Goal: Task Accomplishment & Management: Manage account settings

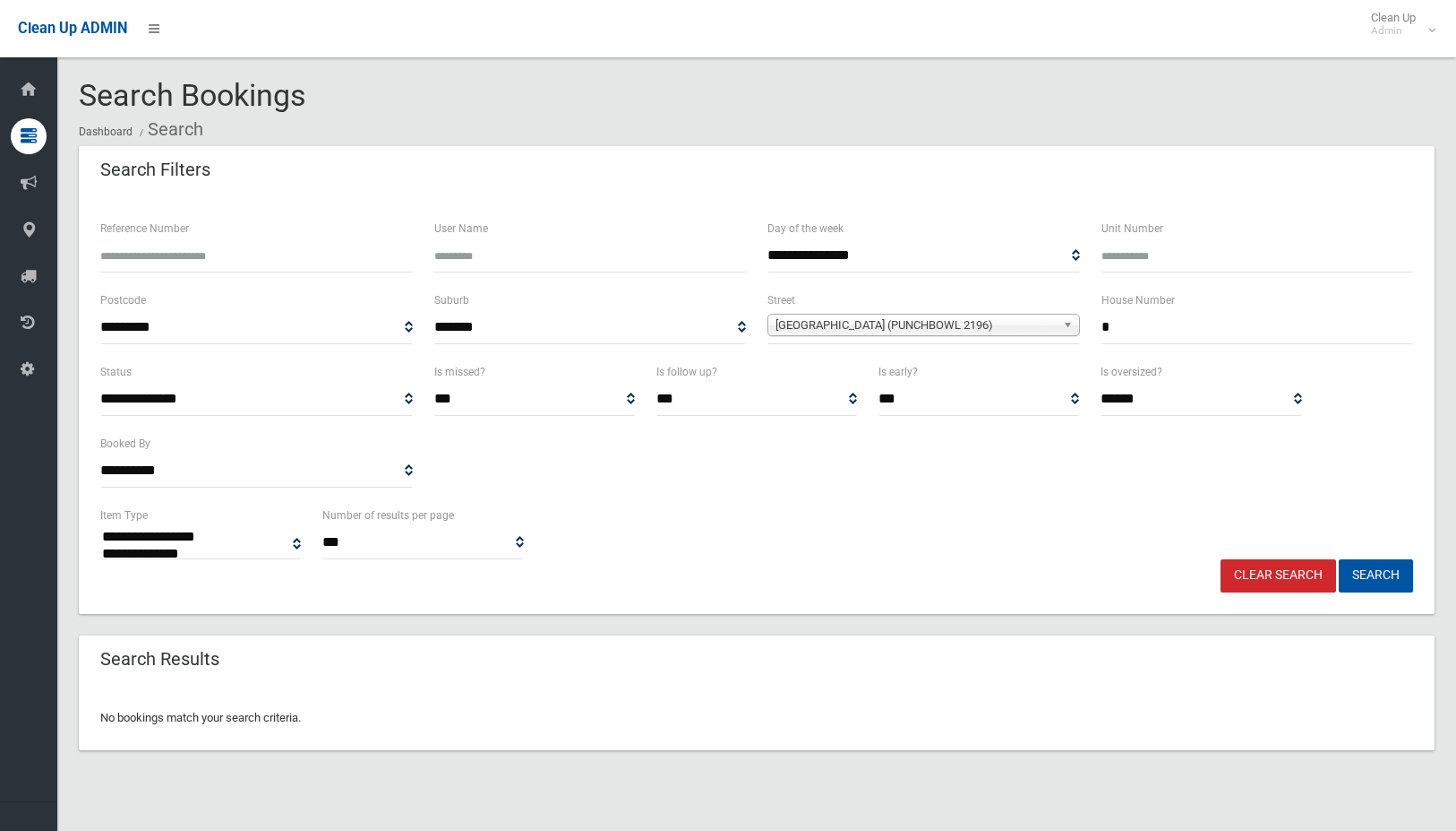
select select
click at [1121, 332] on input "*" at bounding box center [1258, 327] width 312 height 33
click at [997, 330] on span "[GEOGRAPHIC_DATA] (PUNCHBOWL 2196)" at bounding box center [915, 325] width 280 height 22
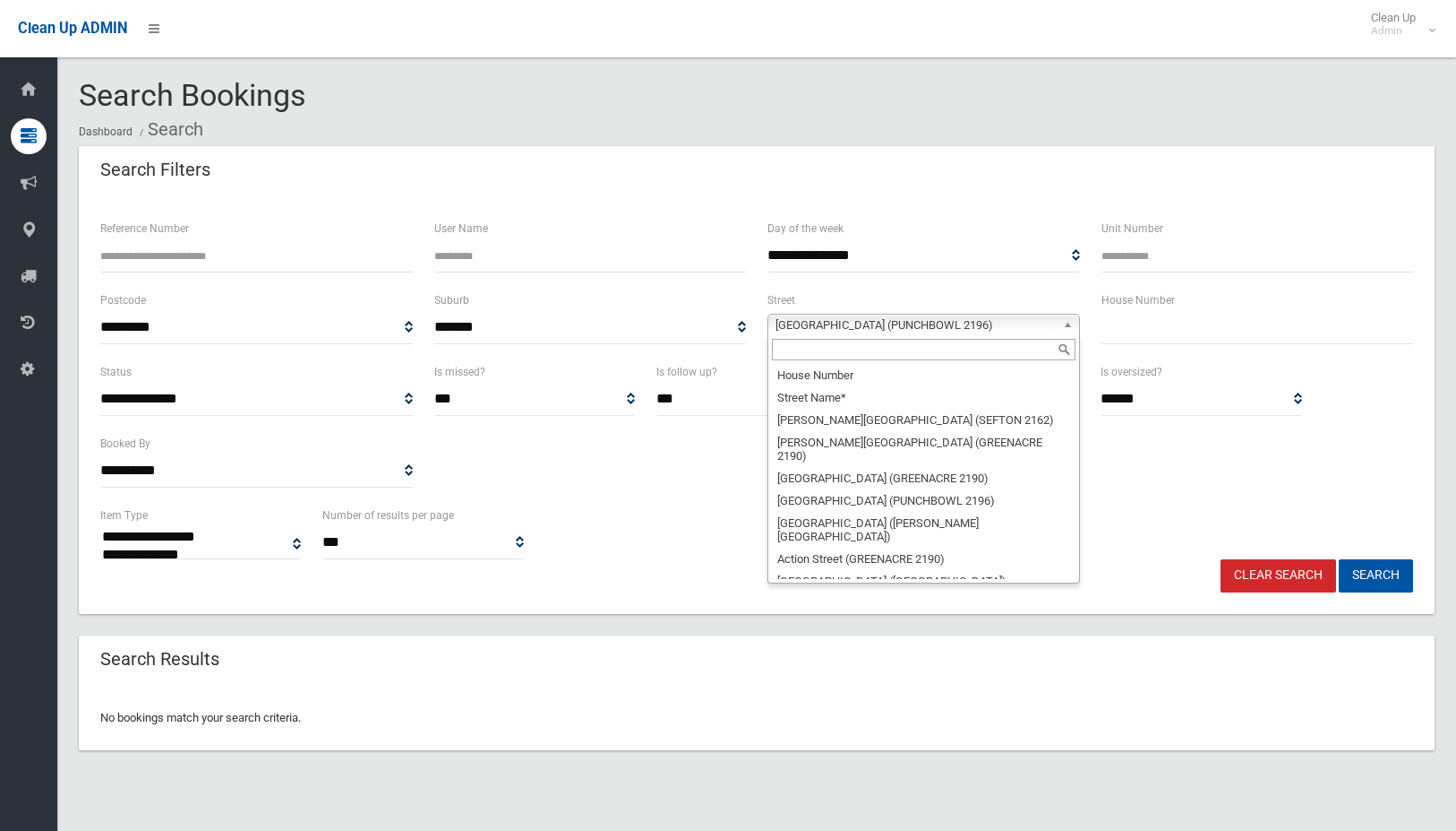
scroll to position [36060, 0]
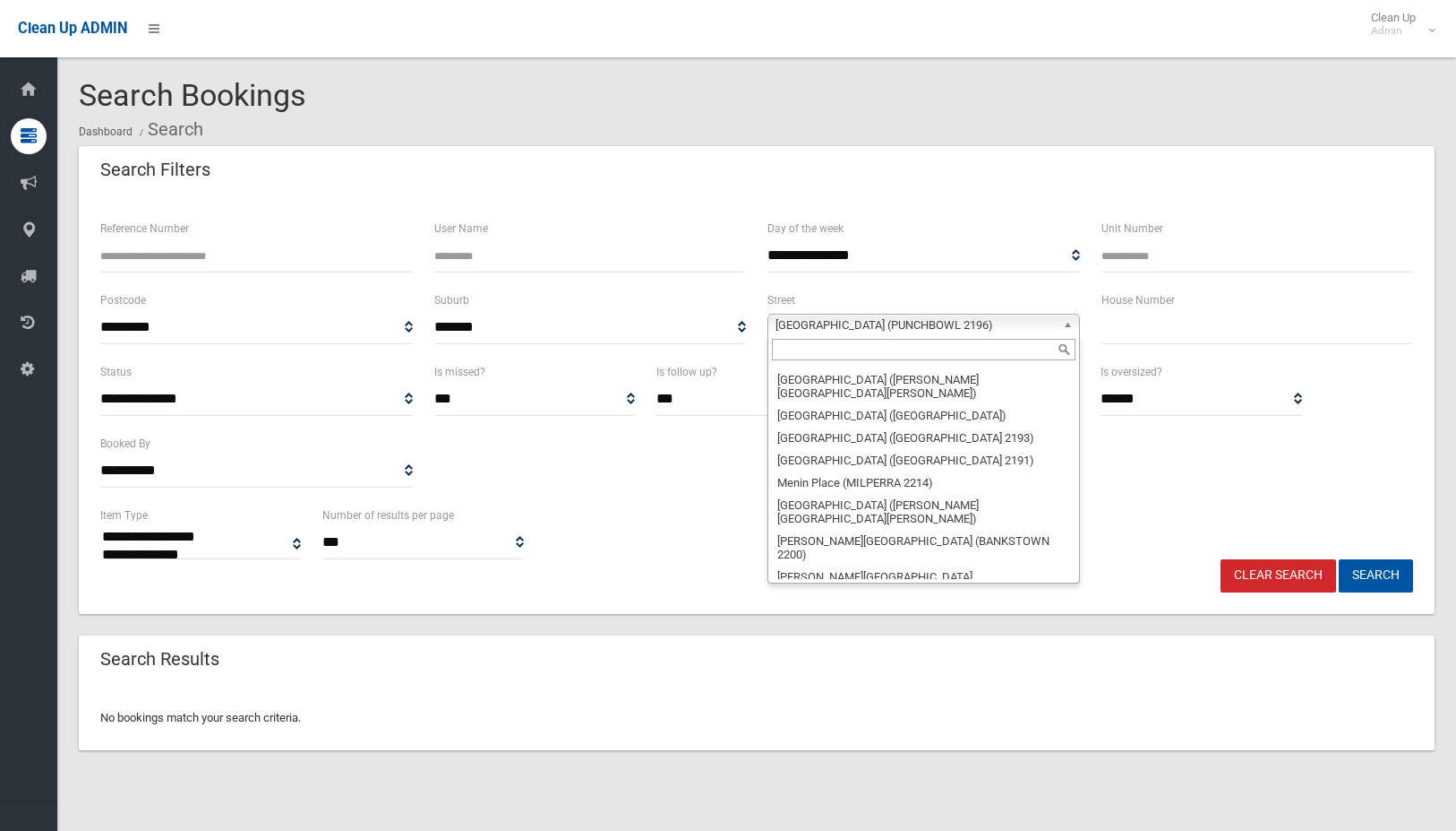
click at [951, 353] on input "text" at bounding box center [923, 350] width 303 height 22
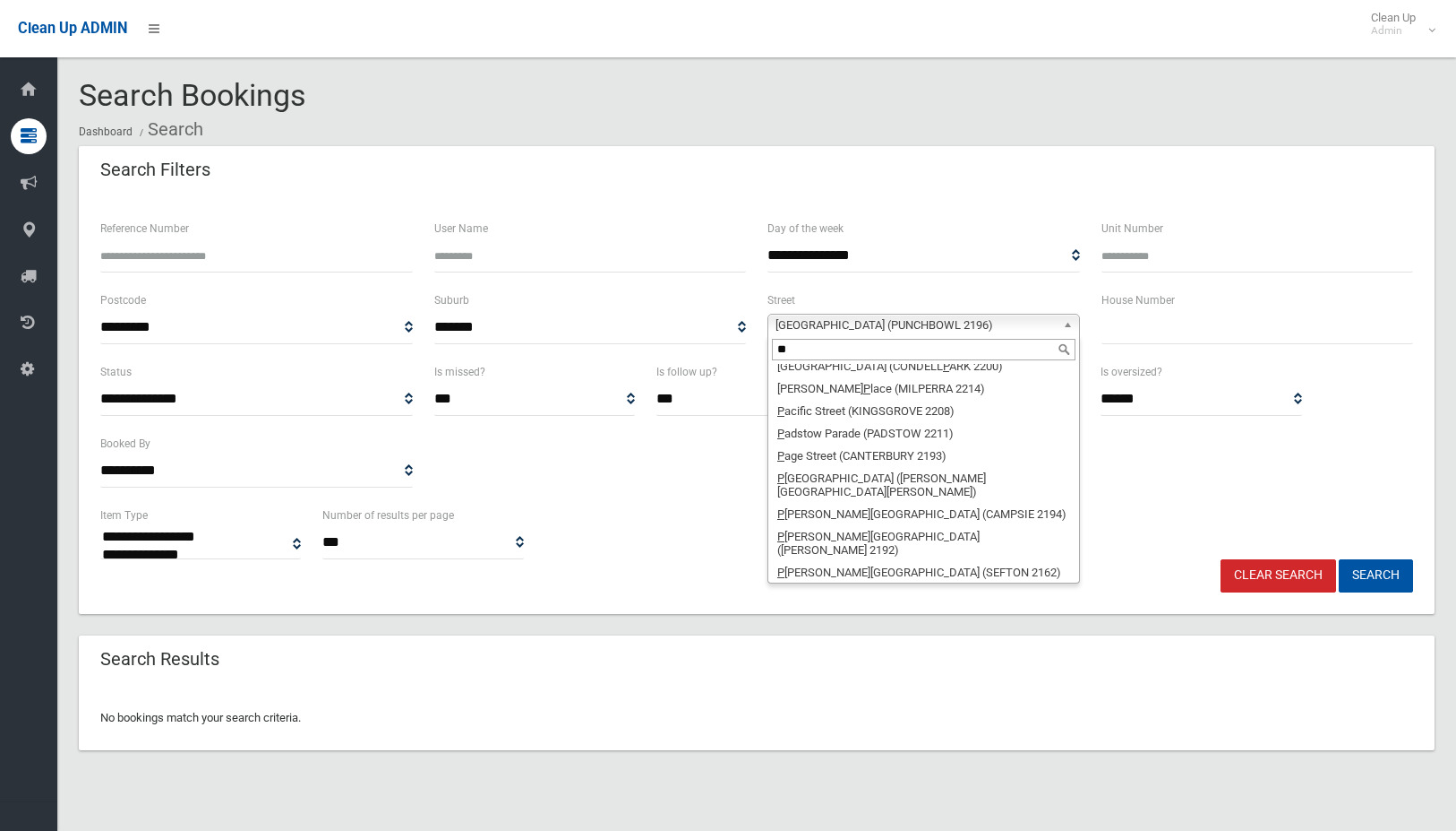
scroll to position [0, 0]
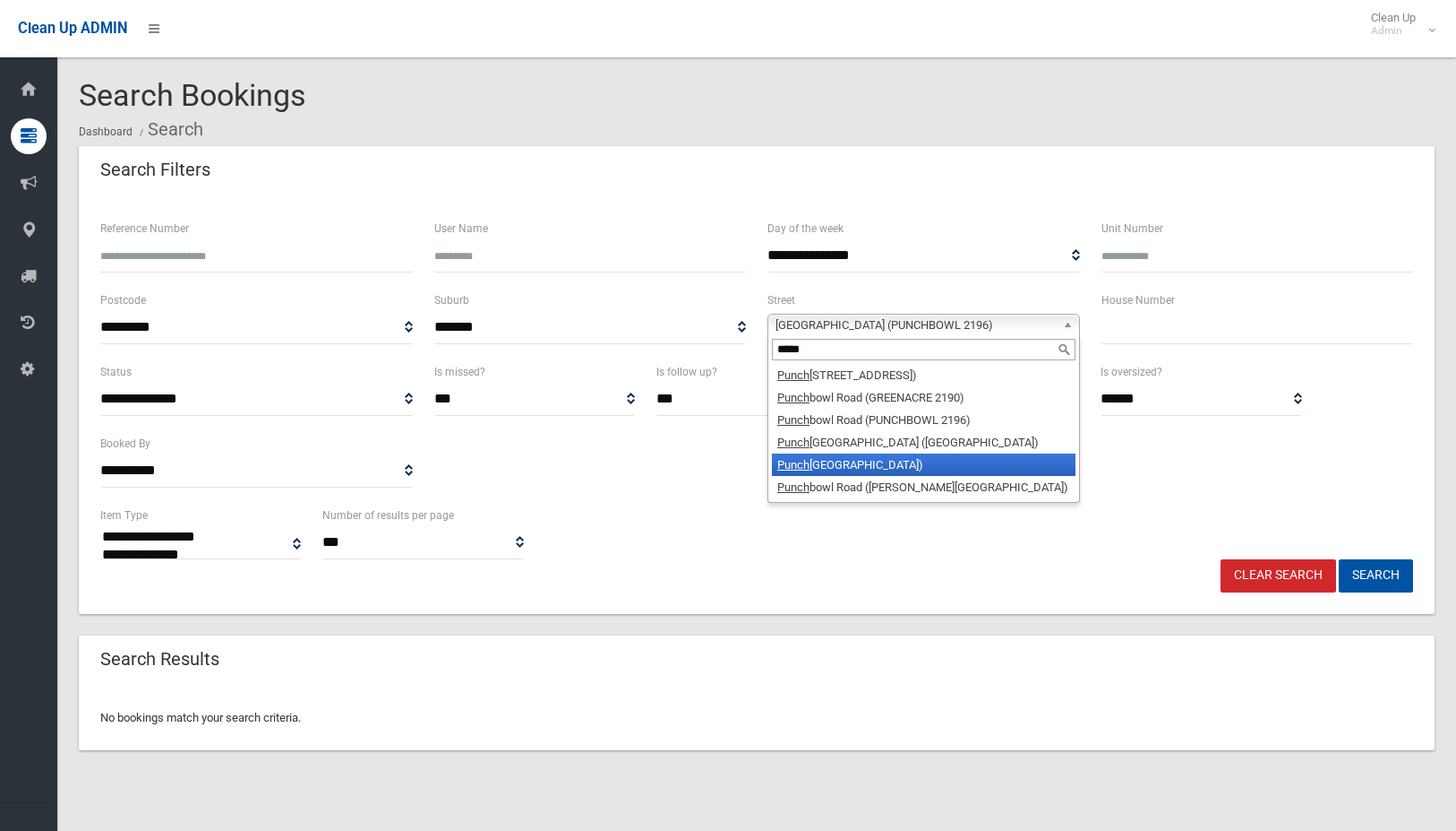
type input "*****"
click at [953, 464] on li "[GEOGRAPHIC_DATA] (BELFIELD 2191)" at bounding box center [923, 465] width 303 height 23
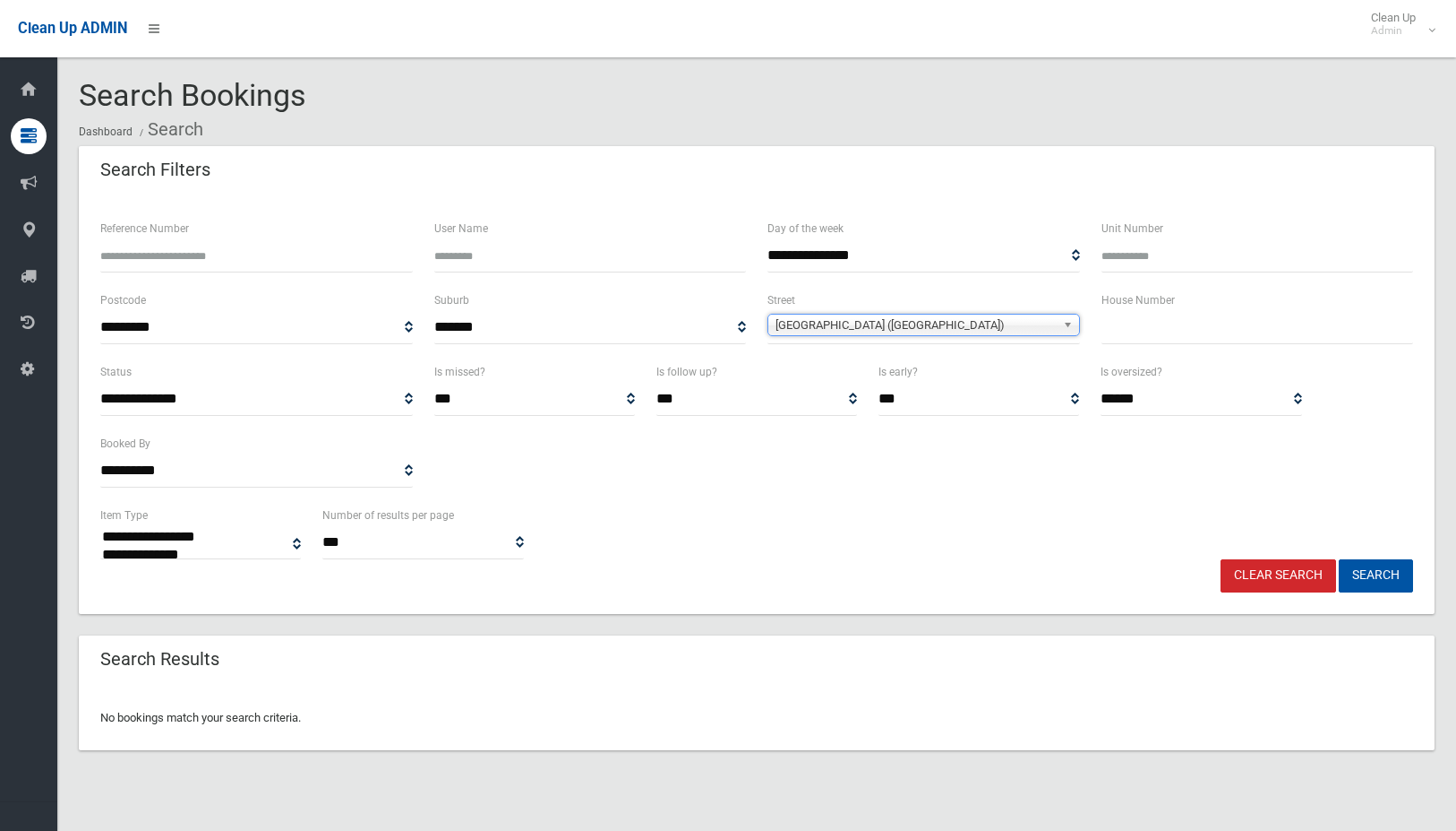
click at [1112, 333] on input "text" at bounding box center [1258, 327] width 312 height 33
type input "***"
click at [1339, 559] on button "Search" at bounding box center [1376, 576] width 75 height 33
click at [1358, 567] on button "Search" at bounding box center [1376, 576] width 75 height 33
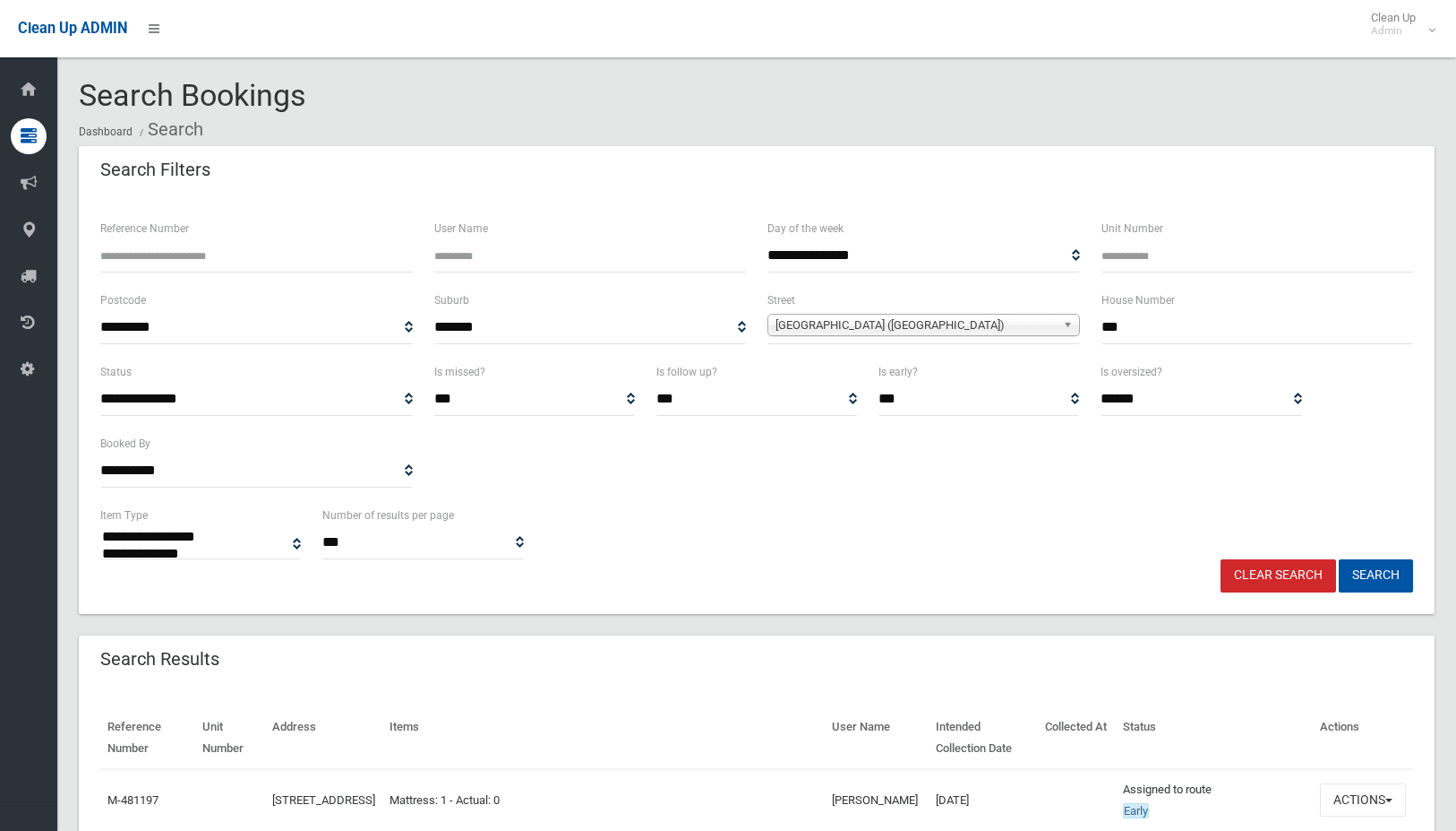
select select
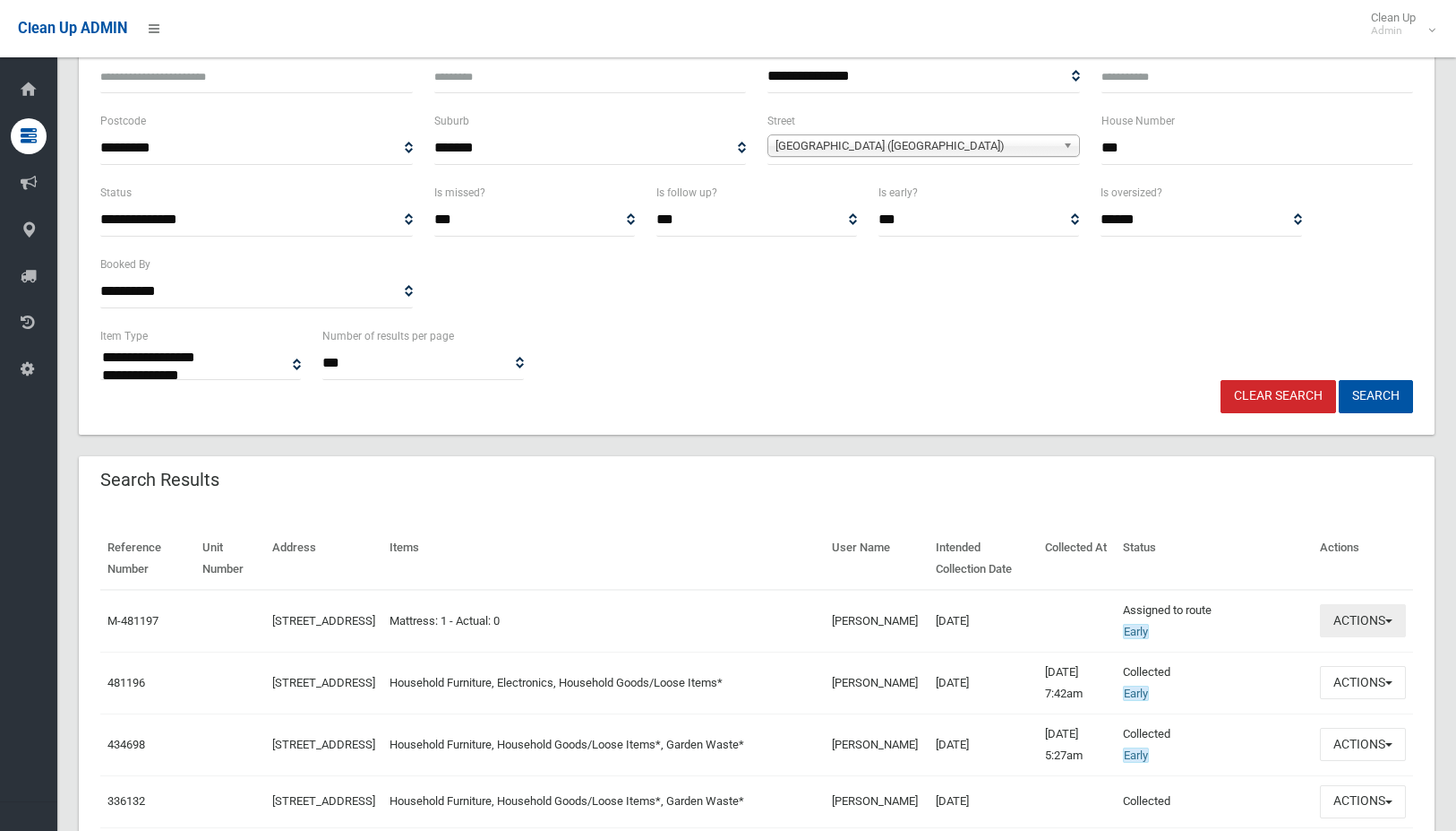
click at [1375, 627] on button "Actions" at bounding box center [1363, 621] width 86 height 33
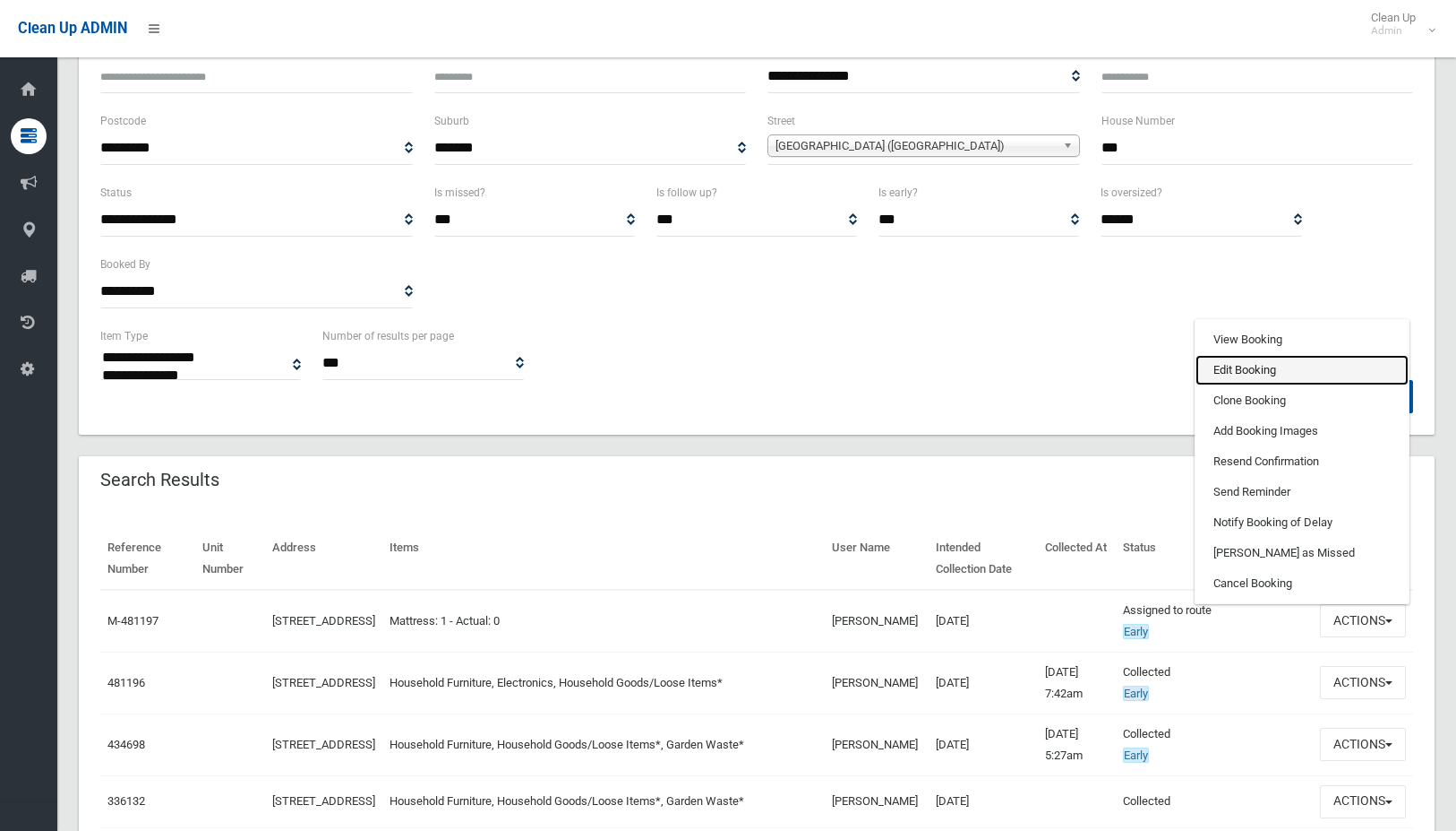
click at [1248, 367] on link "Edit Booking" at bounding box center [1302, 369] width 213 height 30
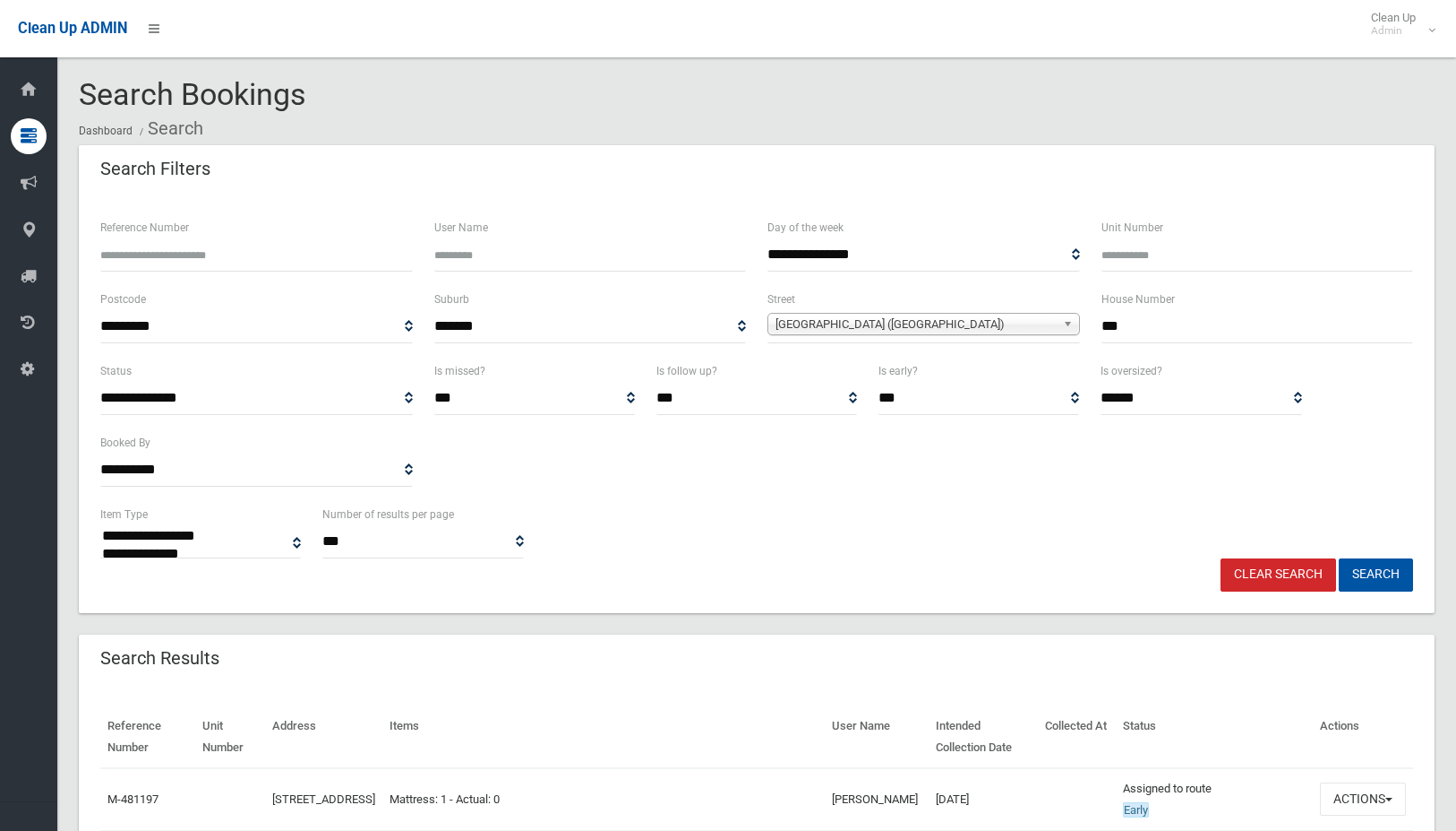
scroll to position [0, 0]
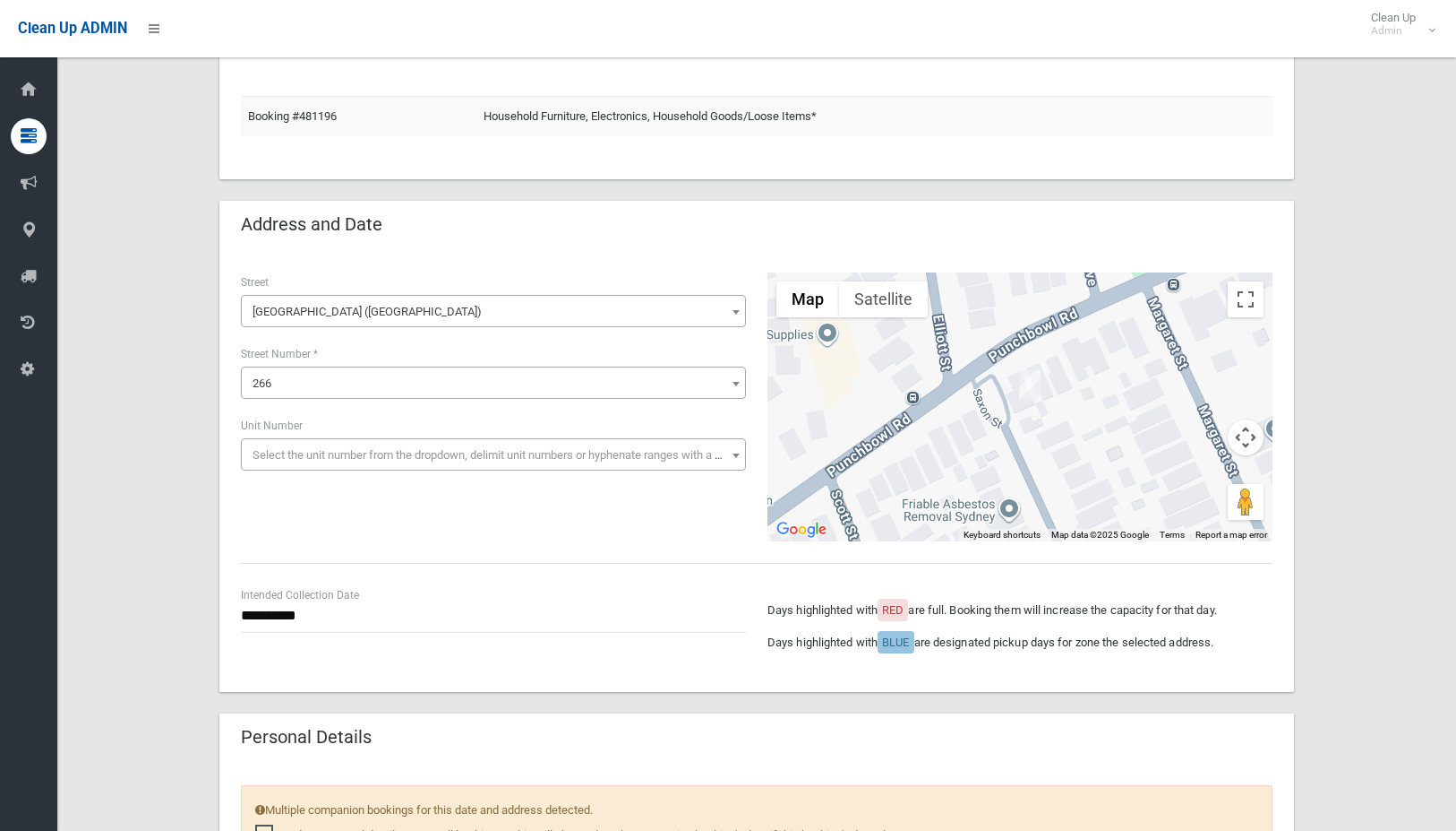
scroll to position [89, 0]
